Goal: Task Accomplishment & Management: Use online tool/utility

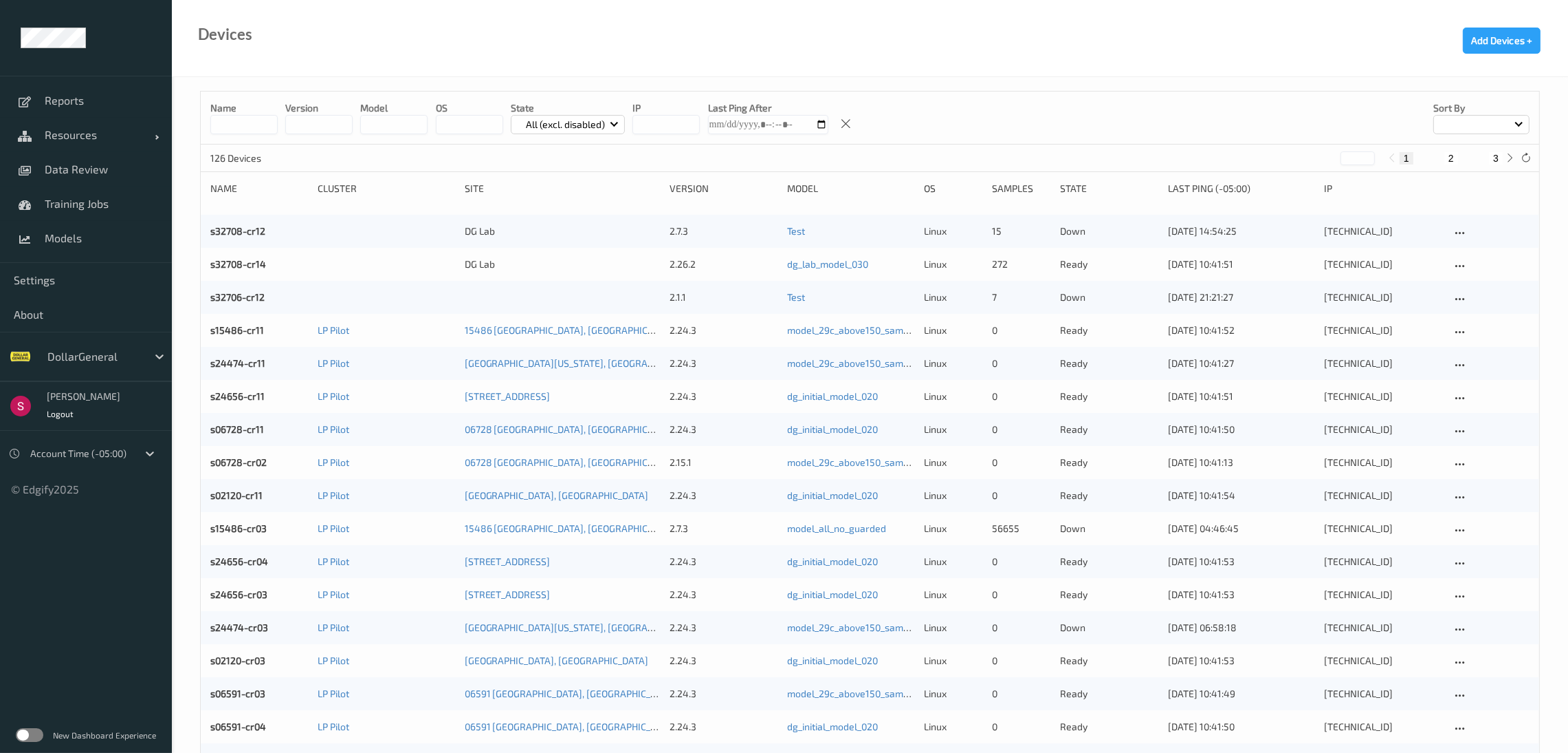
click at [92, 358] on div at bounding box center [93, 356] width 92 height 16
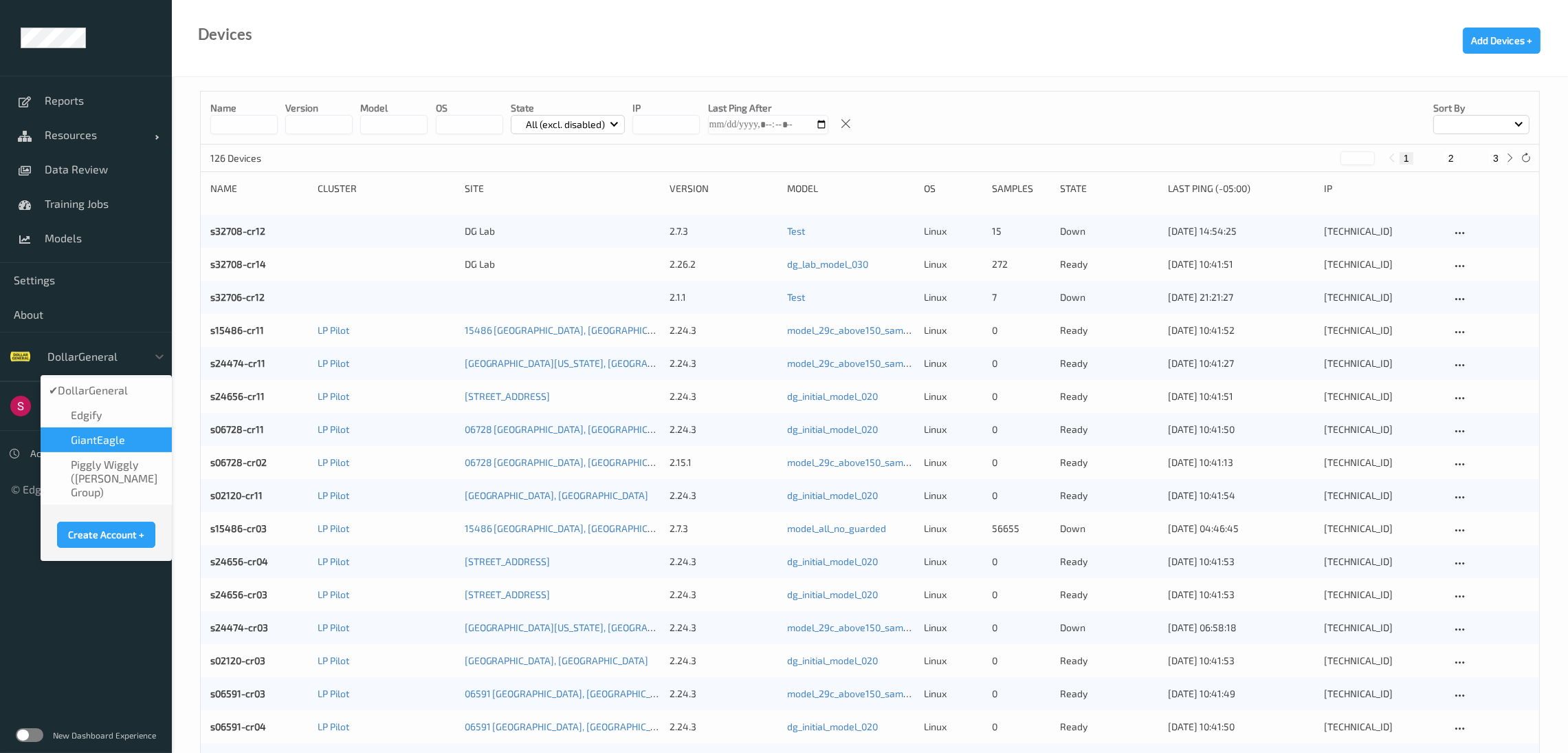
click at [97, 437] on span "GiantEagle" at bounding box center [98, 440] width 54 height 14
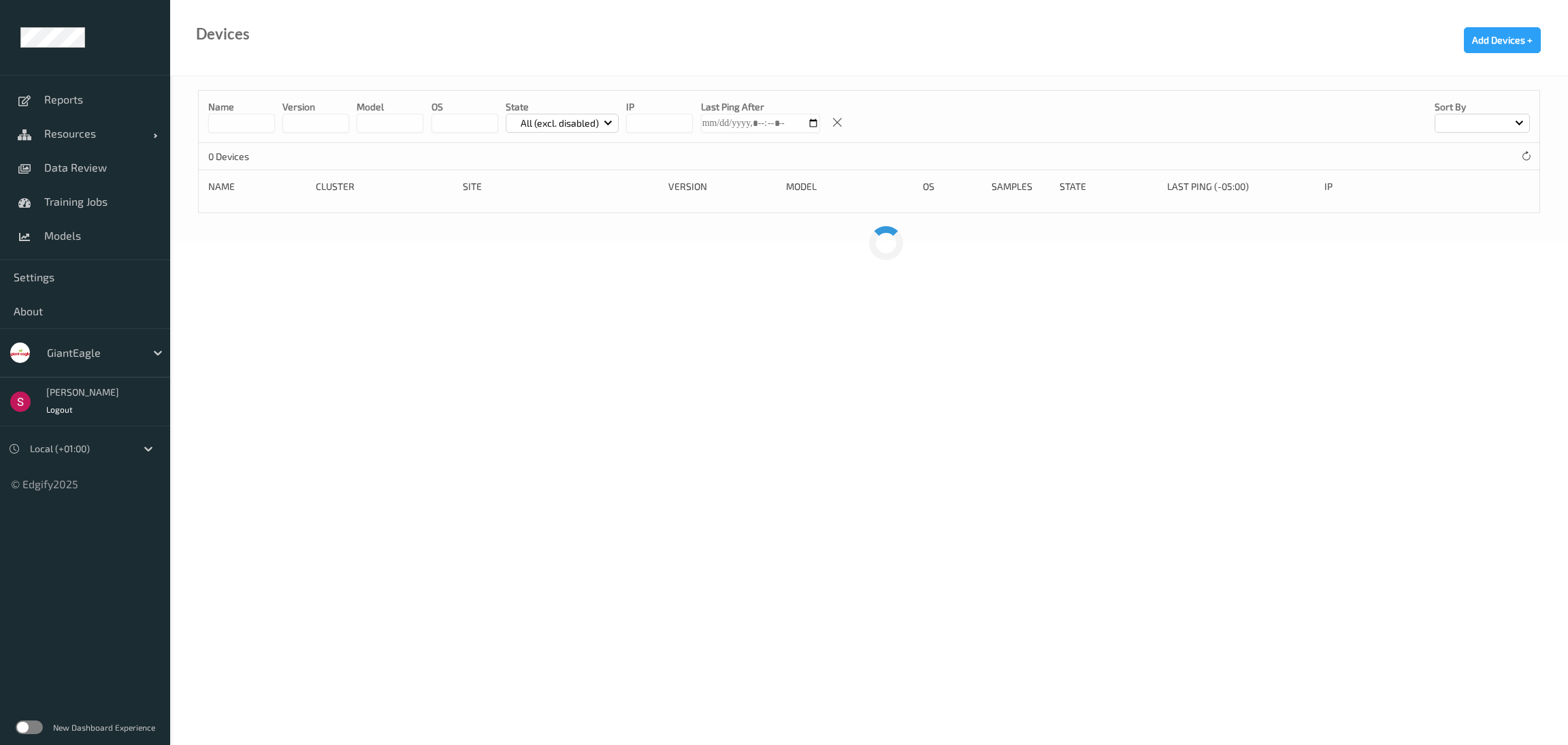
click at [27, 724] on label at bounding box center [29, 726] width 28 height 14
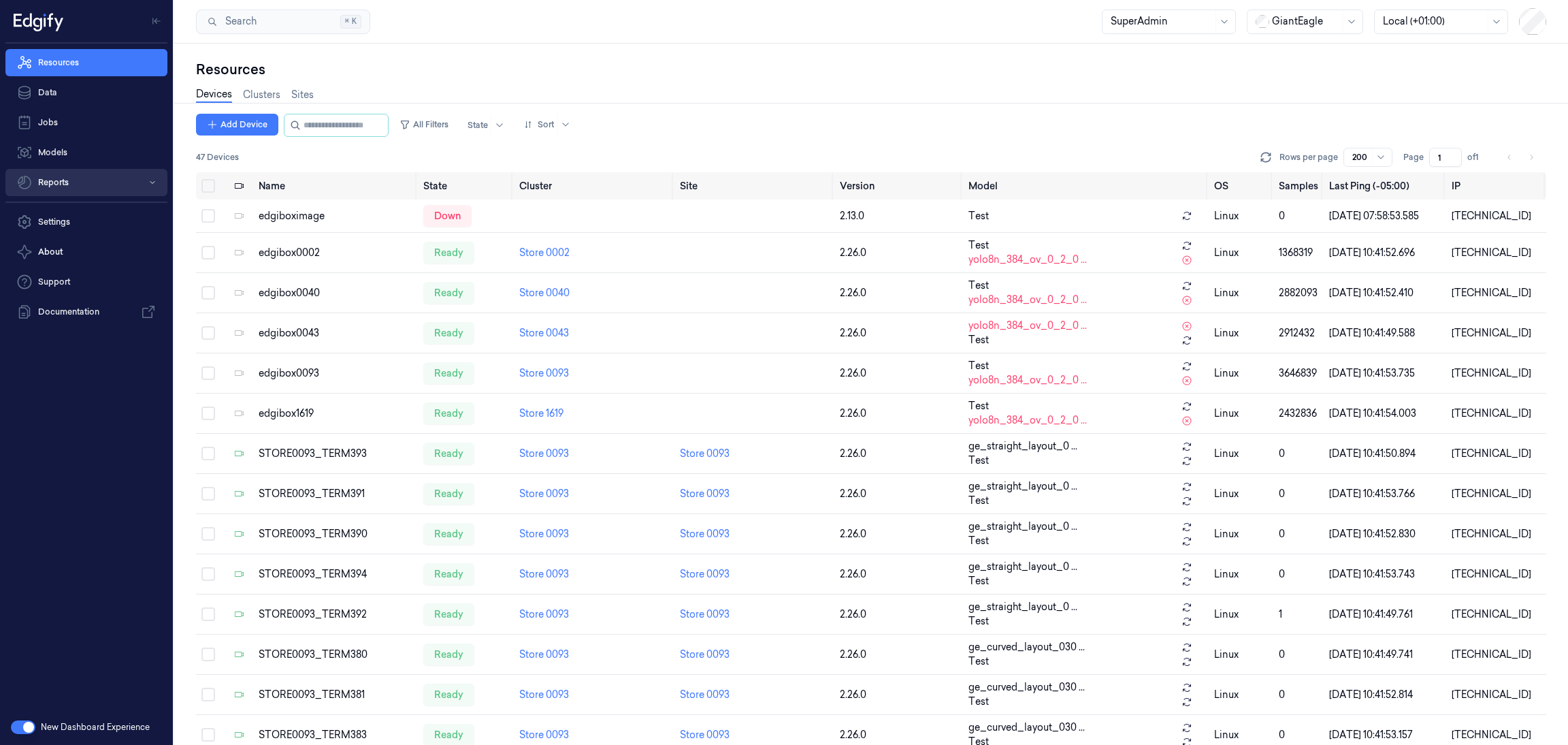
click at [79, 177] on button "Reports" at bounding box center [87, 182] width 162 height 28
click at [76, 213] on link "Loss Prevention" at bounding box center [97, 210] width 140 height 23
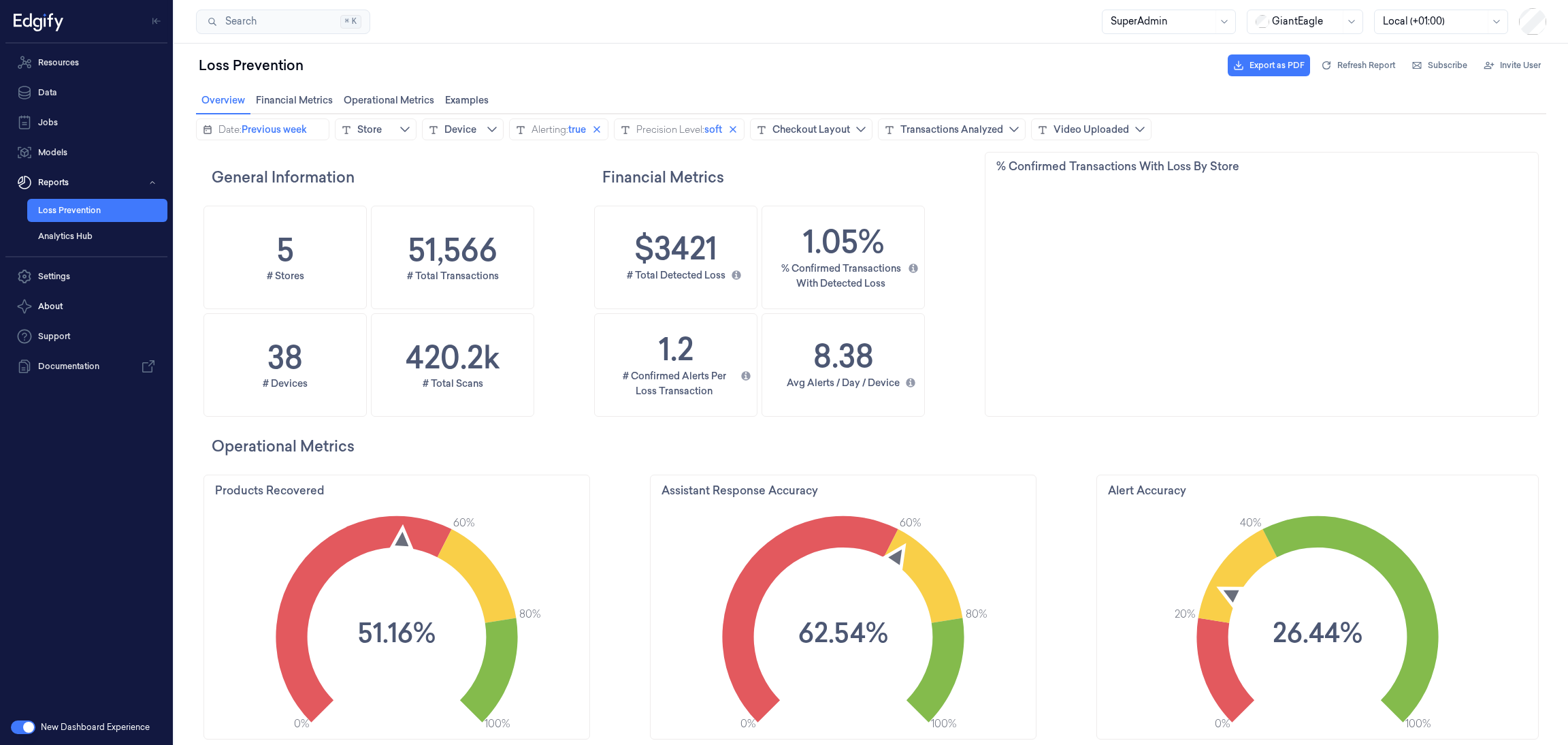
drag, startPoint x: 601, startPoint y: 134, endPoint x: 535, endPoint y: 168, distance: 74.2
click at [601, 133] on icon "close icon" at bounding box center [596, 129] width 11 height 11
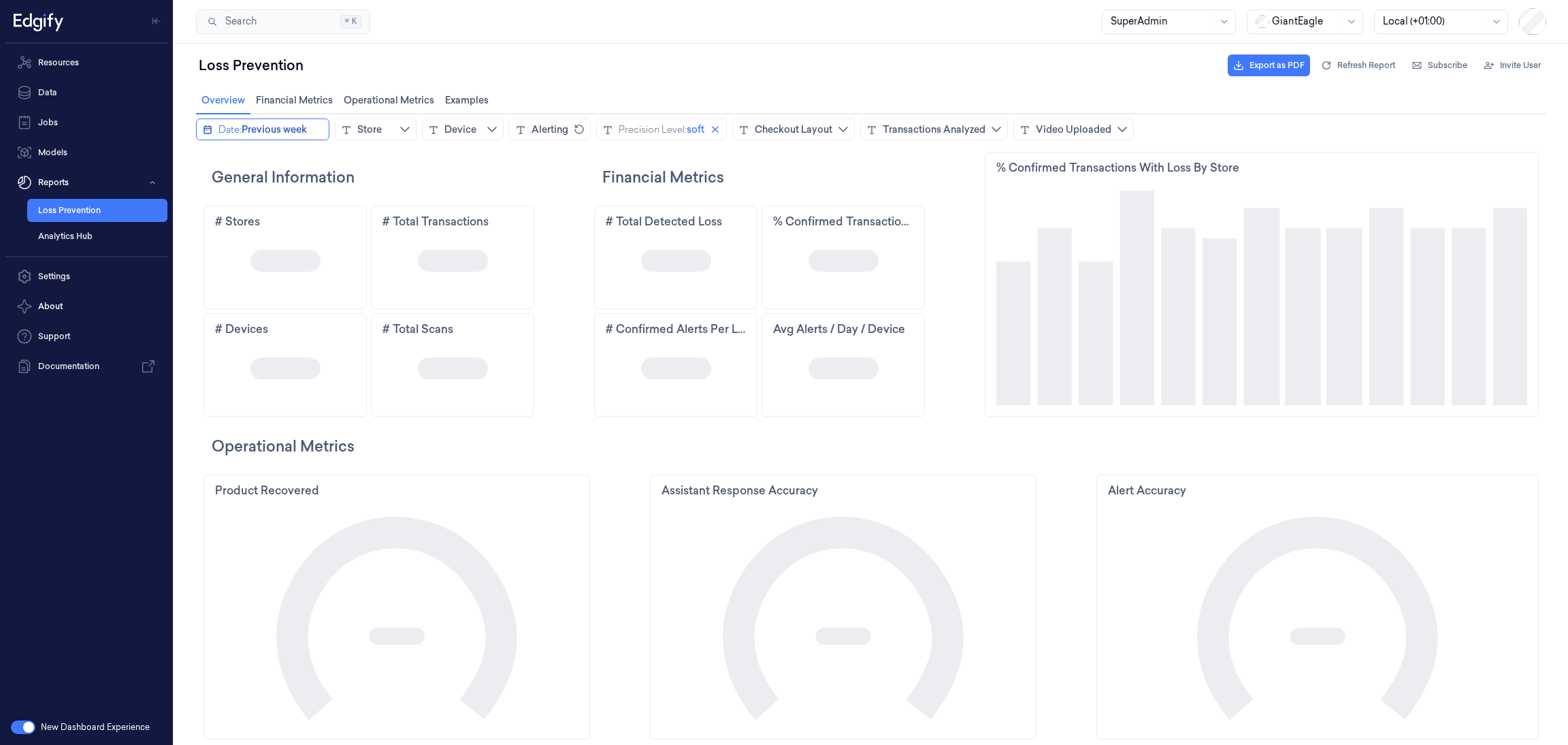
click at [219, 128] on div "Date:" at bounding box center [230, 129] width 23 height 14
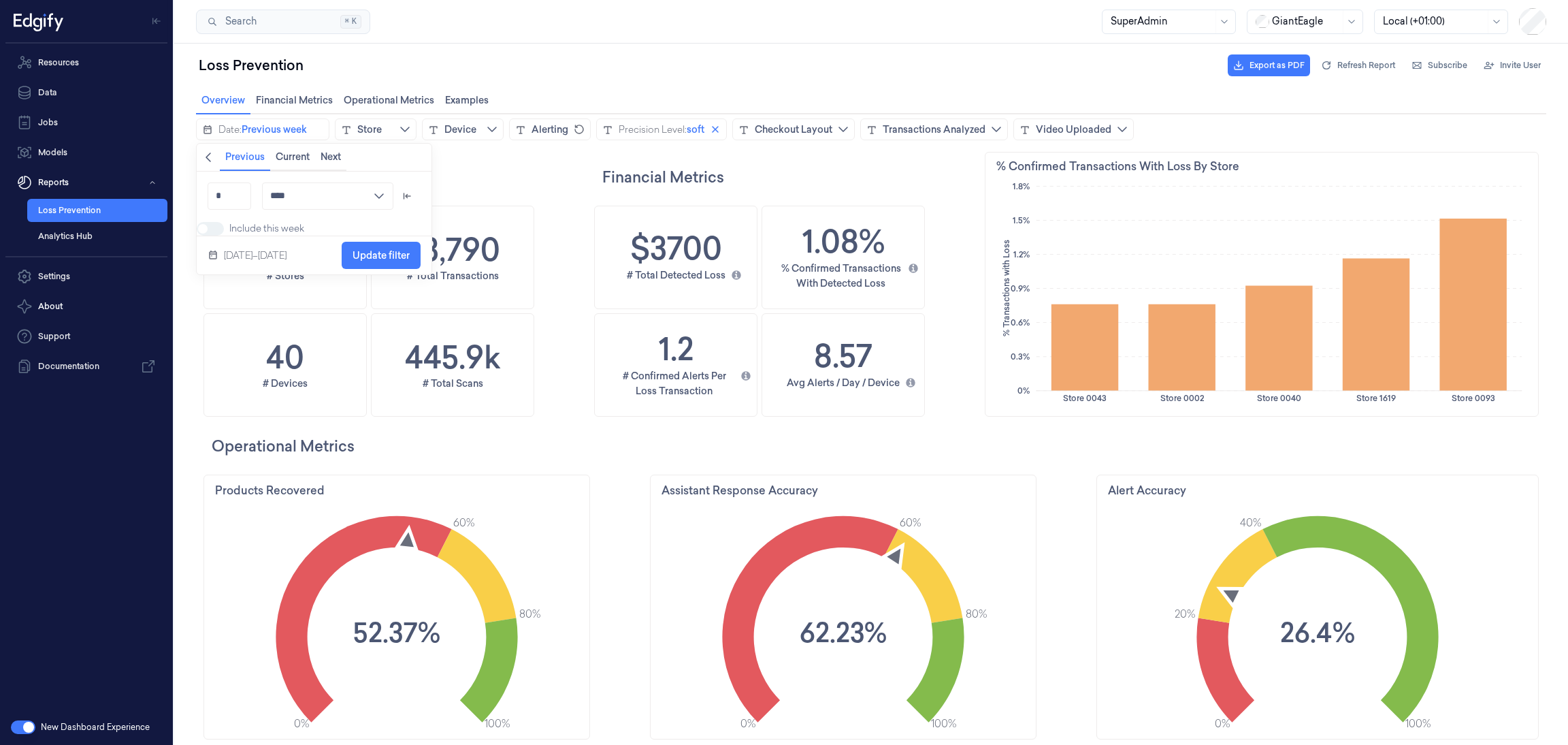
click at [207, 157] on icon "chevronleft icon" at bounding box center [208, 157] width 6 height 10
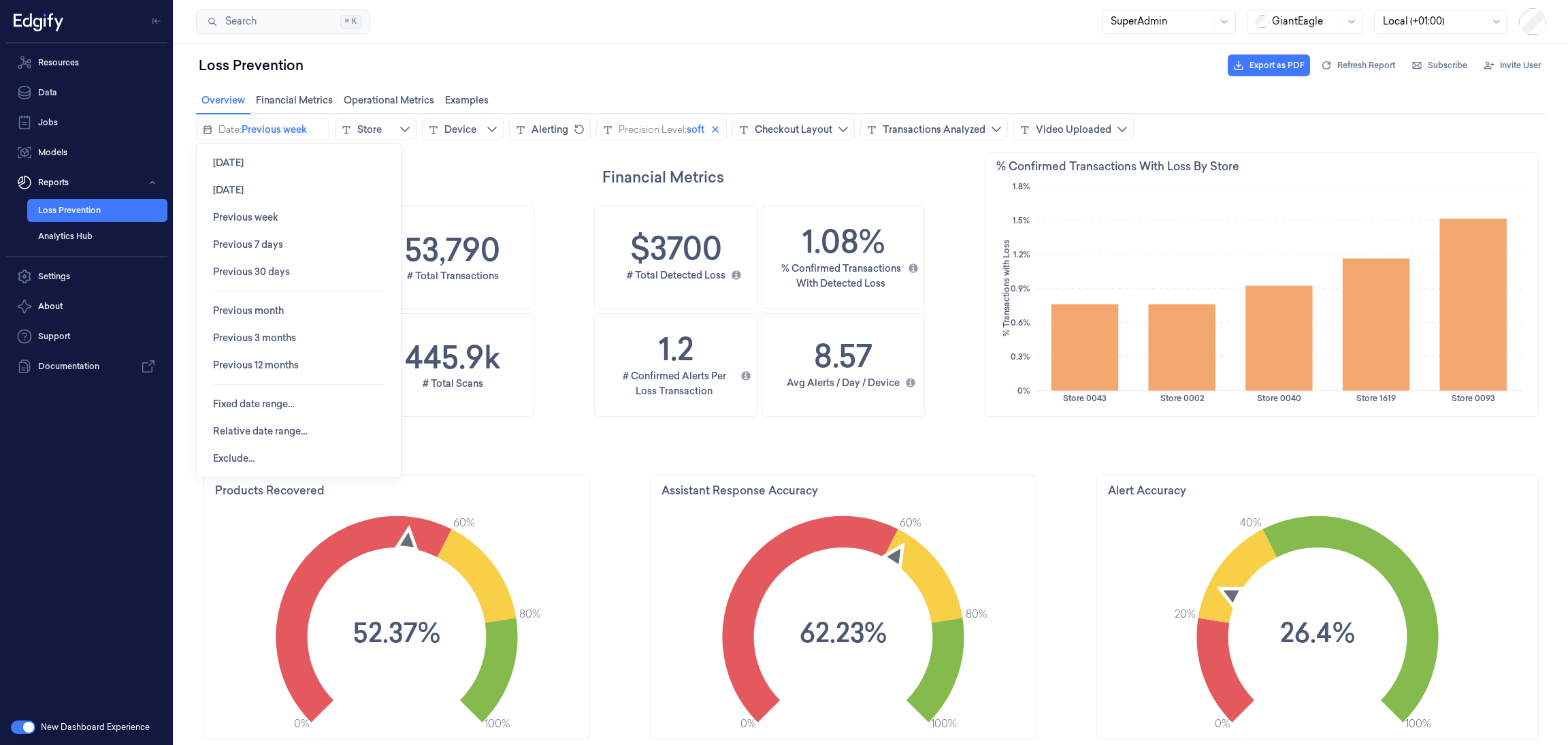
scroll to position [415, 567]
click at [249, 399] on span "Fixed date range…" at bounding box center [253, 403] width 82 height 11
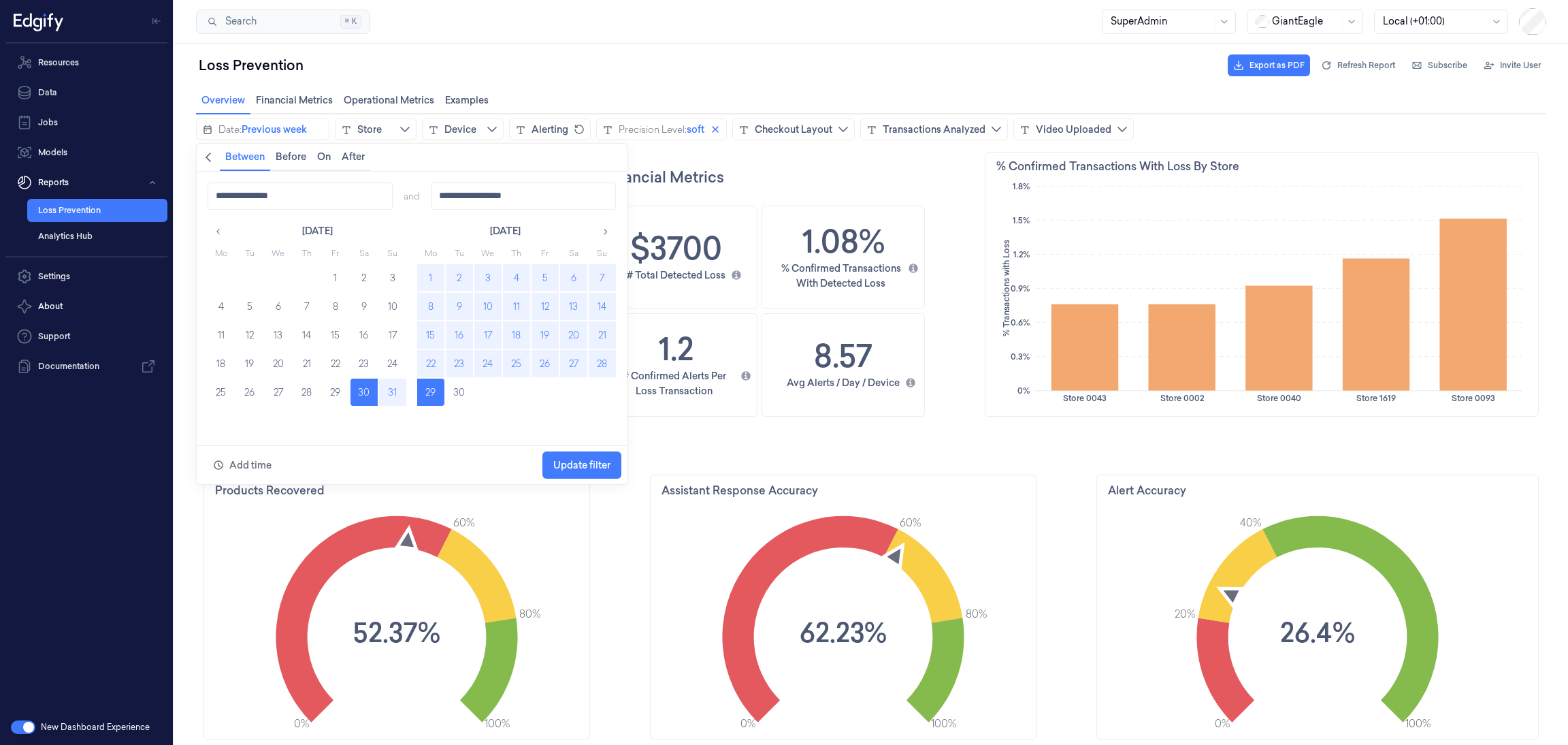
click at [429, 338] on button "15" at bounding box center [431, 335] width 28 height 28
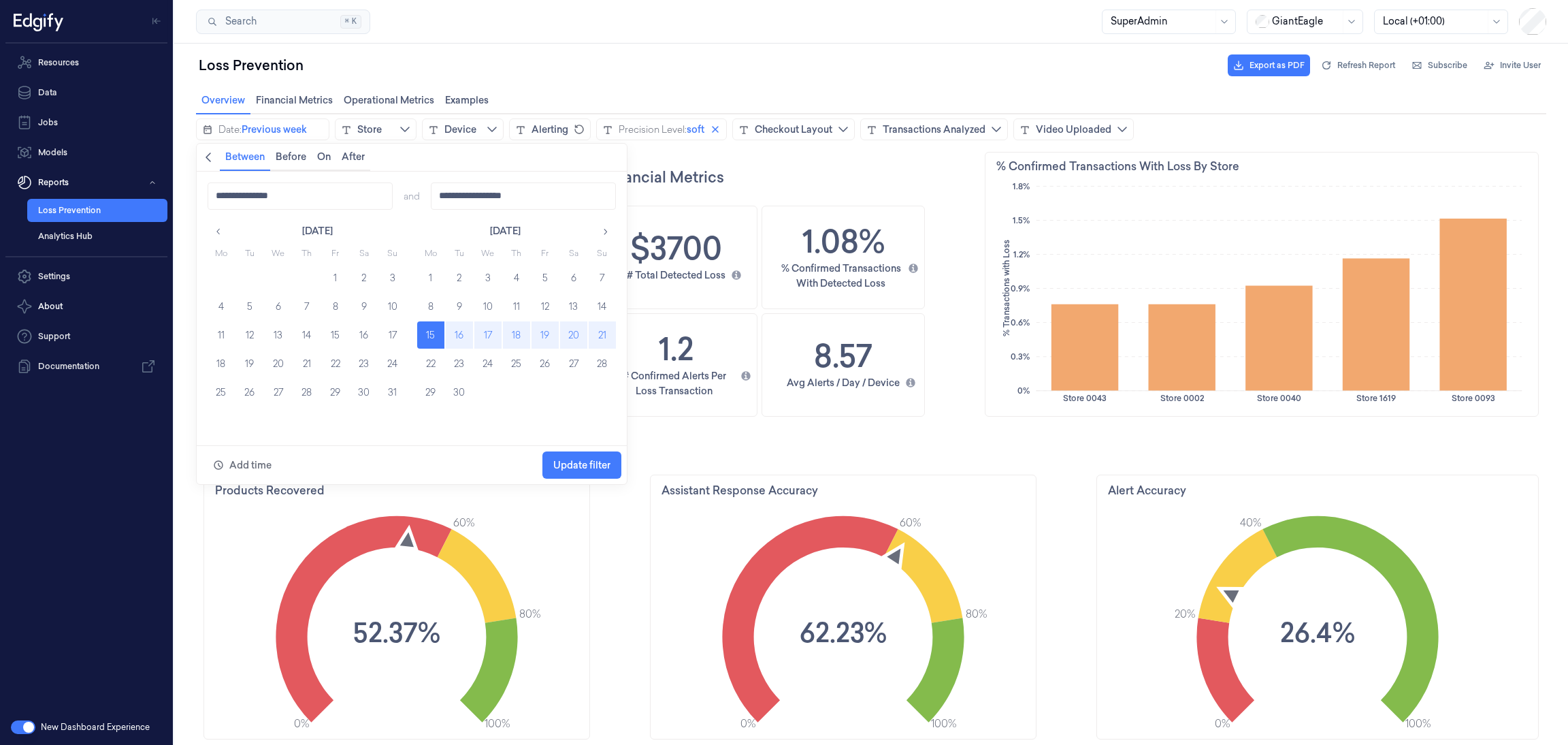
click at [609, 343] on button "21" at bounding box center [602, 335] width 28 height 28
type input "**********"
click at [585, 454] on span "Update filter" at bounding box center [581, 465] width 57 height 26
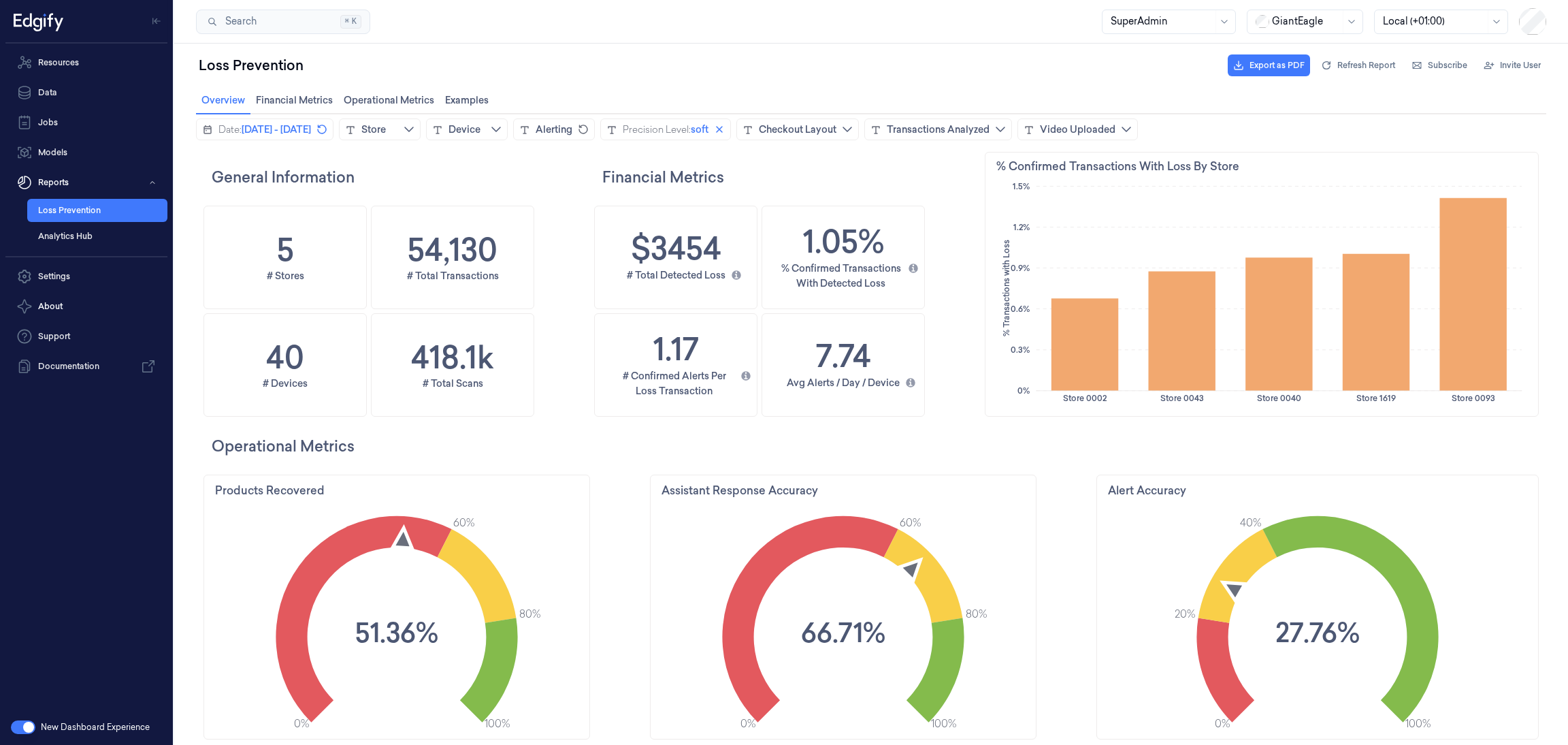
scroll to position [415, 65]
click at [540, 66] on div "Loss Prevention Export as PDF Refresh Report Subscribe Invite User" at bounding box center [871, 66] width 1350 height 32
click at [920, 74] on div "Loss Prevention Export as PDF Refresh Report Subscribe Invite User" at bounding box center [871, 66] width 1350 height 32
click at [572, 123] on div "Alerting" at bounding box center [553, 129] width 36 height 14
click at [804, 279] on span "Update filter" at bounding box center [801, 280] width 57 height 11
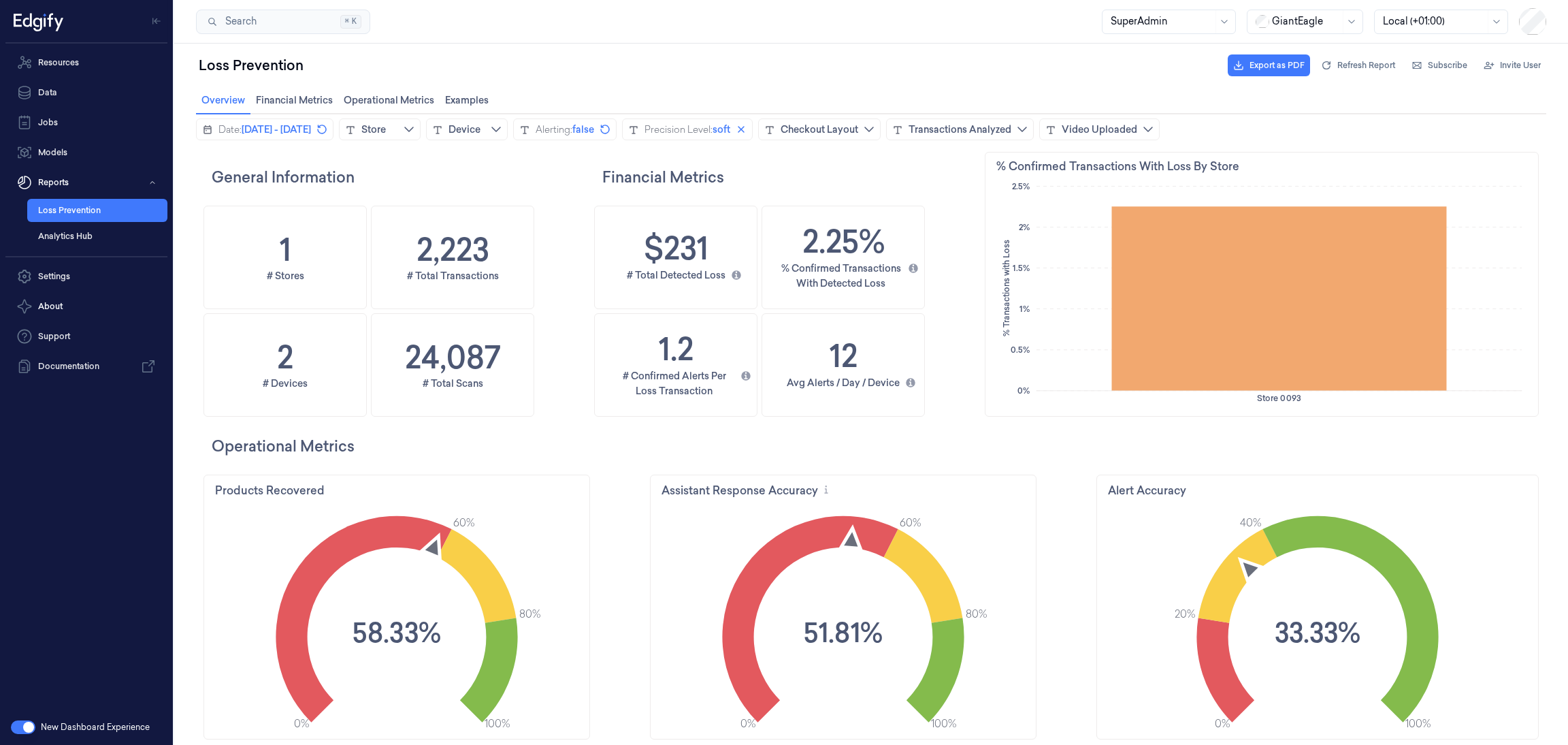
scroll to position [415, 567]
